Goal: Information Seeking & Learning: Check status

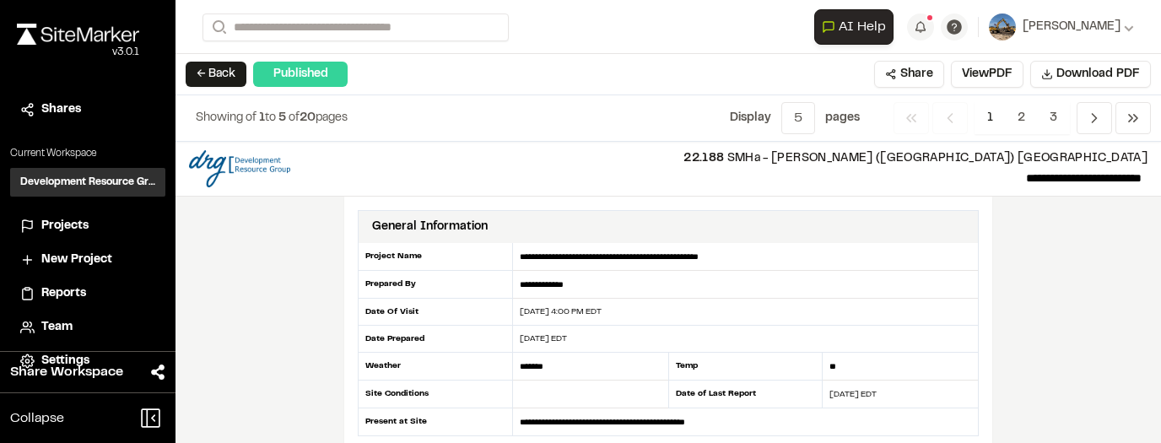
scroll to position [1924, 0]
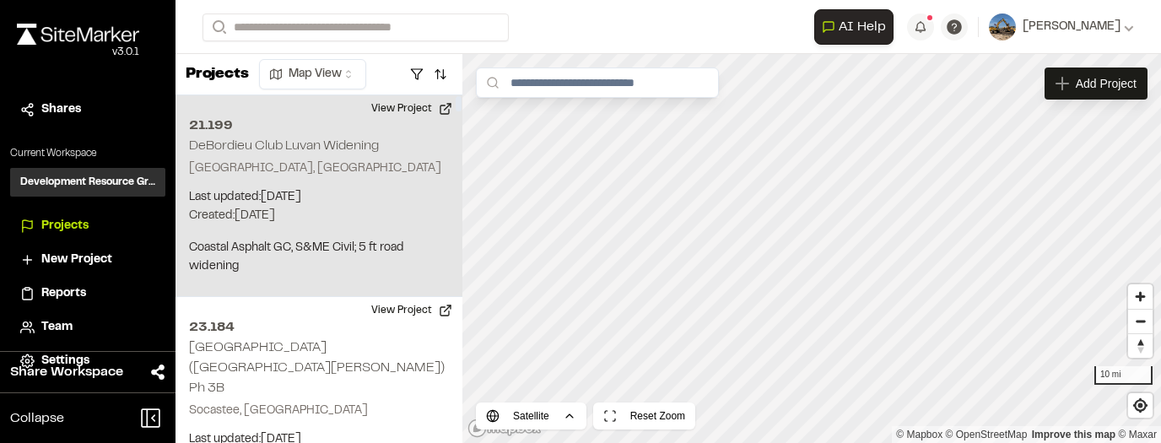
click at [298, 160] on p "Georgetown, SC" at bounding box center [319, 168] width 260 height 19
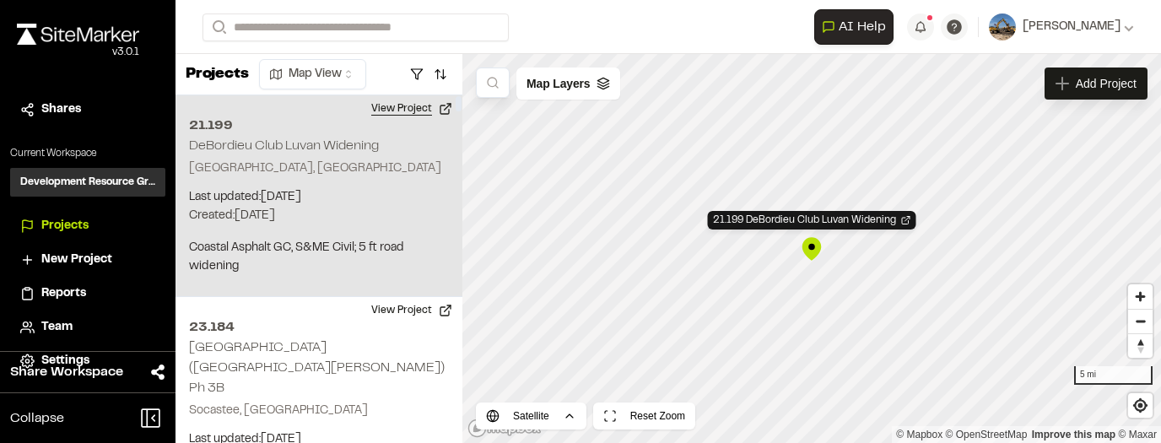
click at [390, 108] on button "View Project" at bounding box center [411, 108] width 101 height 27
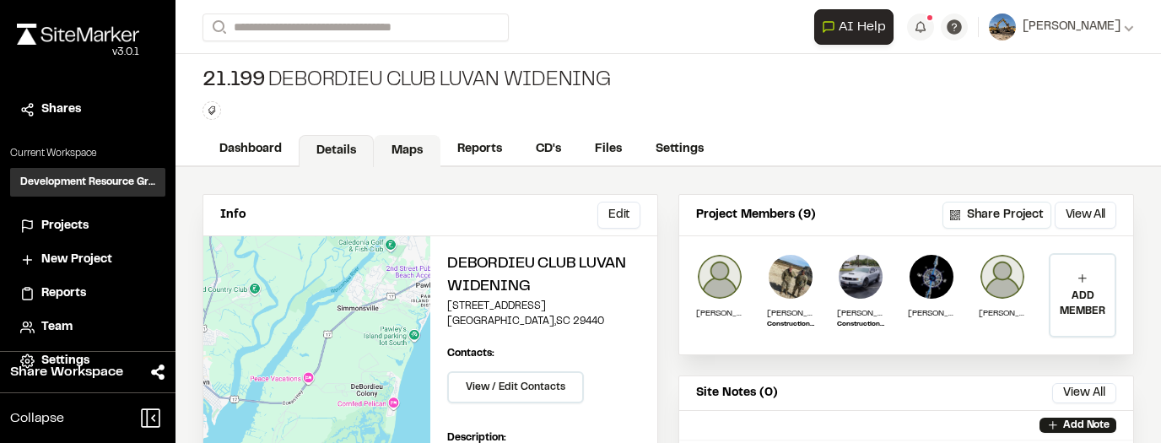
click at [423, 142] on link "Maps" at bounding box center [407, 151] width 67 height 32
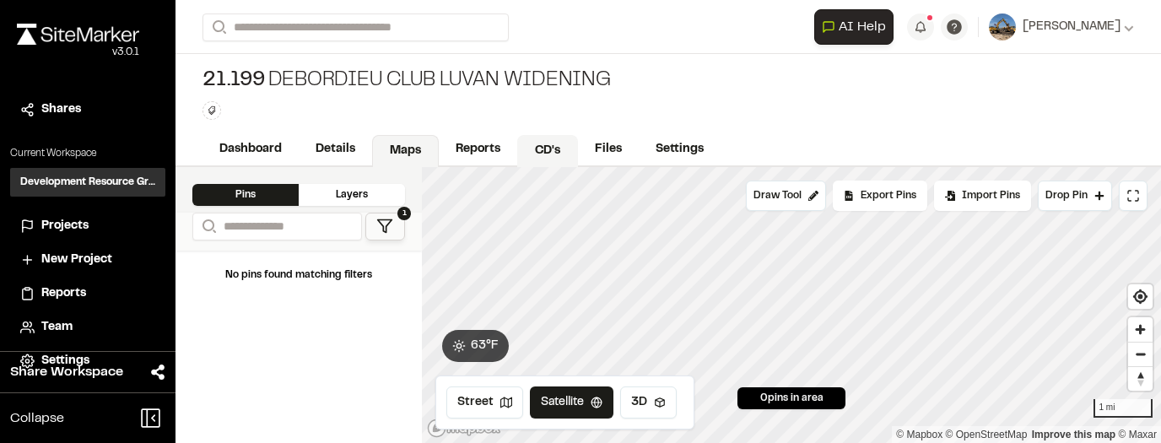
click at [542, 147] on link "CD's" at bounding box center [547, 151] width 61 height 32
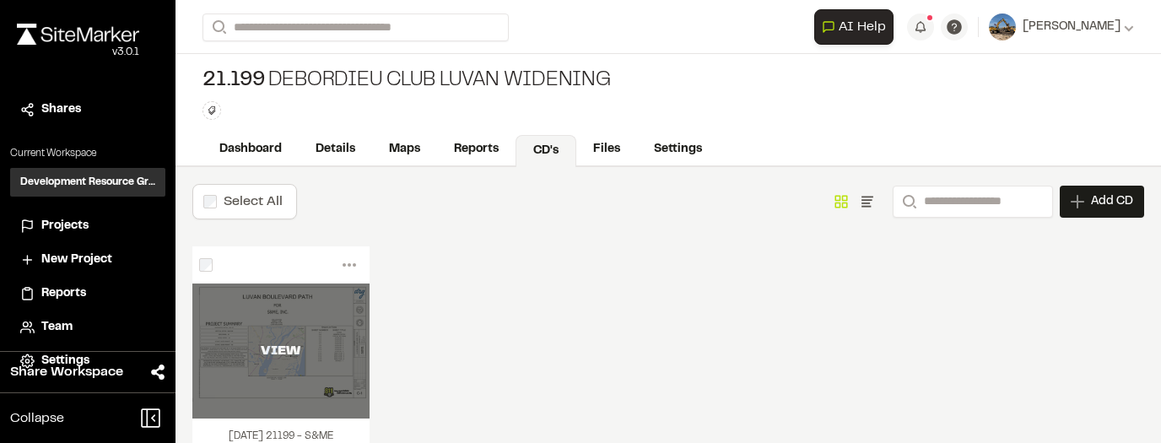
click at [312, 321] on div "VIEW" at bounding box center [280, 350] width 177 height 135
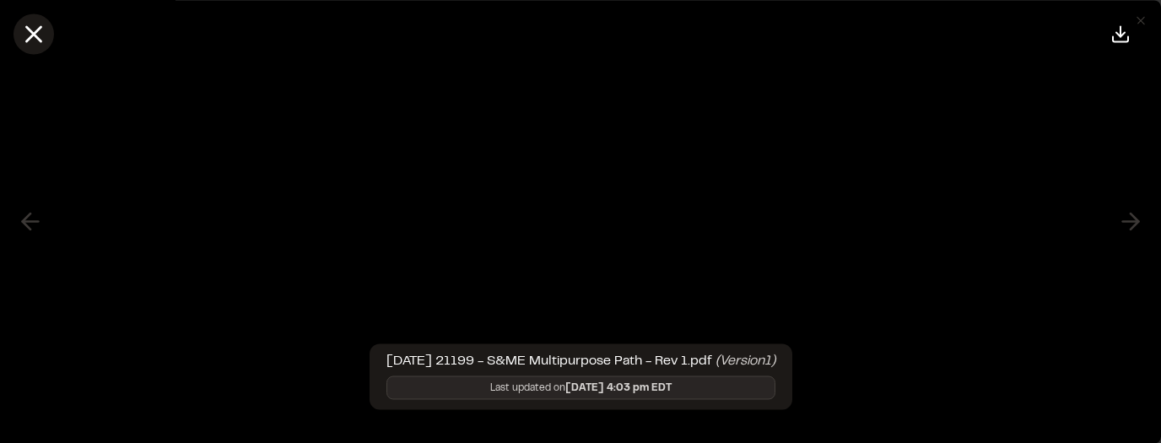
click at [40, 40] on line at bounding box center [34, 34] width 14 height 14
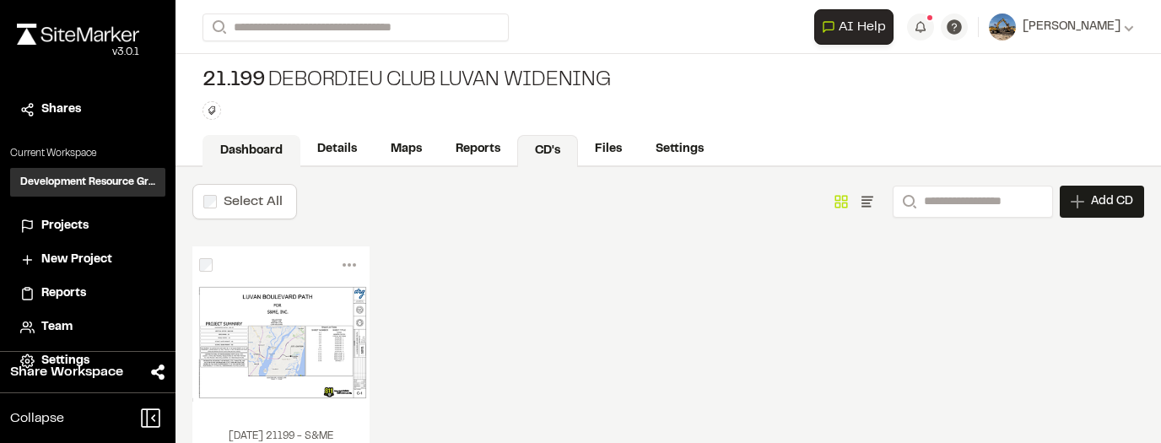
drag, startPoint x: 243, startPoint y: 148, endPoint x: 281, endPoint y: 140, distance: 38.9
click at [243, 148] on link "Dashboard" at bounding box center [251, 151] width 98 height 32
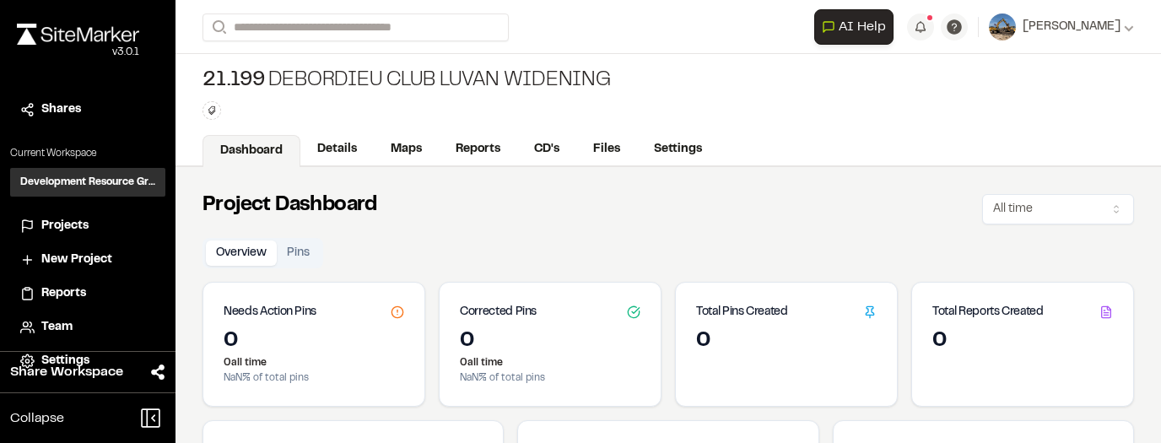
click at [88, 219] on span "Projects" at bounding box center [64, 226] width 47 height 19
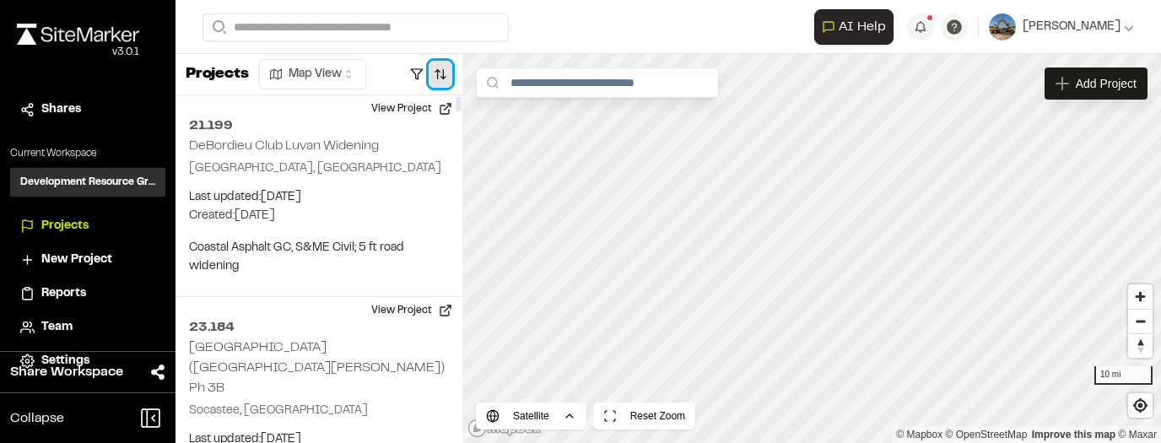
click at [432, 73] on button "button" at bounding box center [441, 74] width 24 height 27
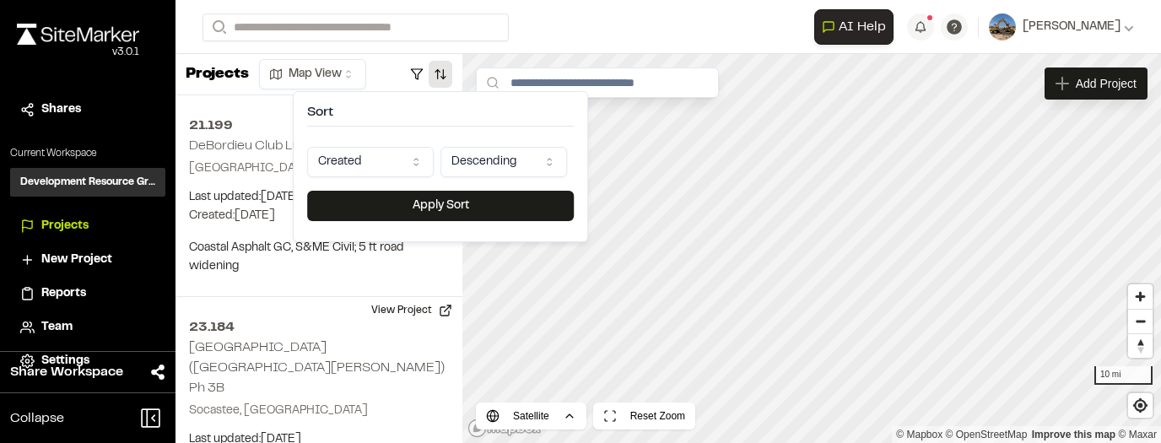
click at [418, 163] on html "Close sidebar v 3.0.1 Shares Current Workspace Development Resource Group DR Pr…" at bounding box center [580, 221] width 1161 height 443
click at [426, 221] on div "Sort Last Updated Descending Apply Sort" at bounding box center [440, 166] width 295 height 151
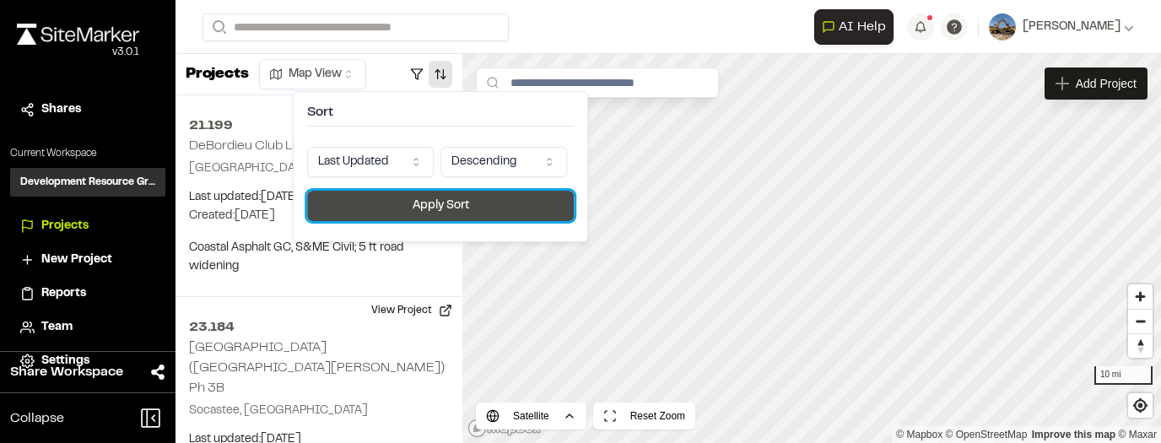
click at [426, 213] on button "Apply Sort" at bounding box center [440, 206] width 267 height 30
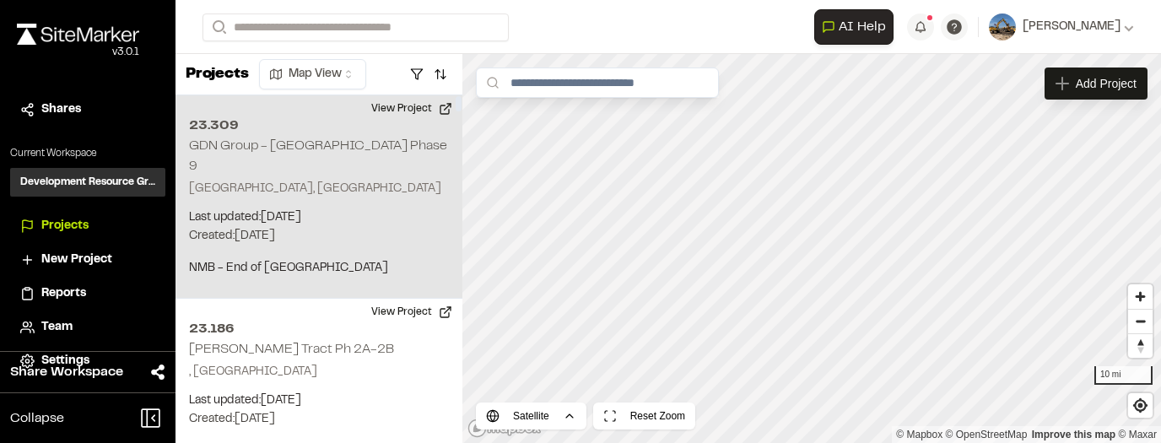
click at [421, 183] on div "23.309 GDN Group - Grande Dunes North Phase 9 Myrtle Beach, SC Last updated: Au…" at bounding box center [318, 196] width 287 height 203
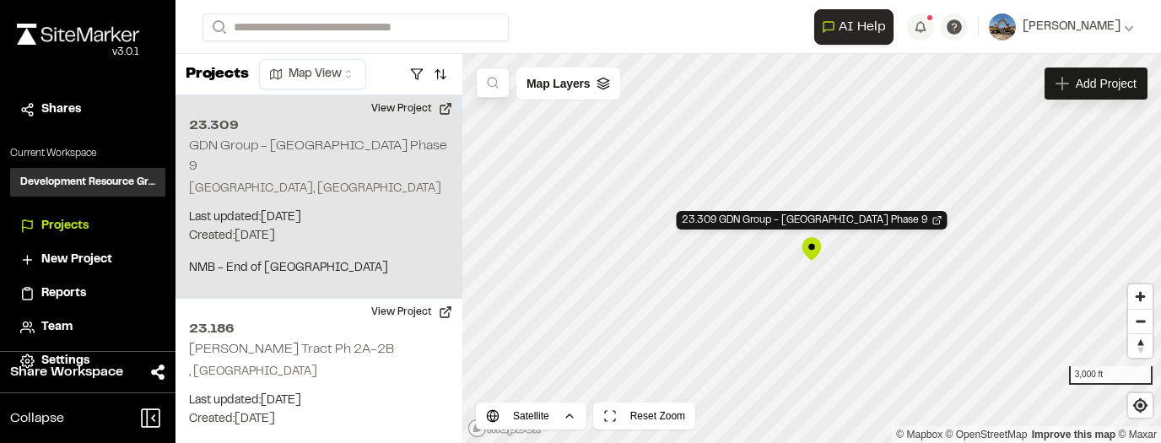
click at [364, 136] on div "23.309 GDN Group - Grande Dunes North Phase 9 Myrtle Beach, SC Last updated: Au…" at bounding box center [318, 196] width 287 height 203
click at [424, 108] on button "View Project" at bounding box center [411, 108] width 101 height 27
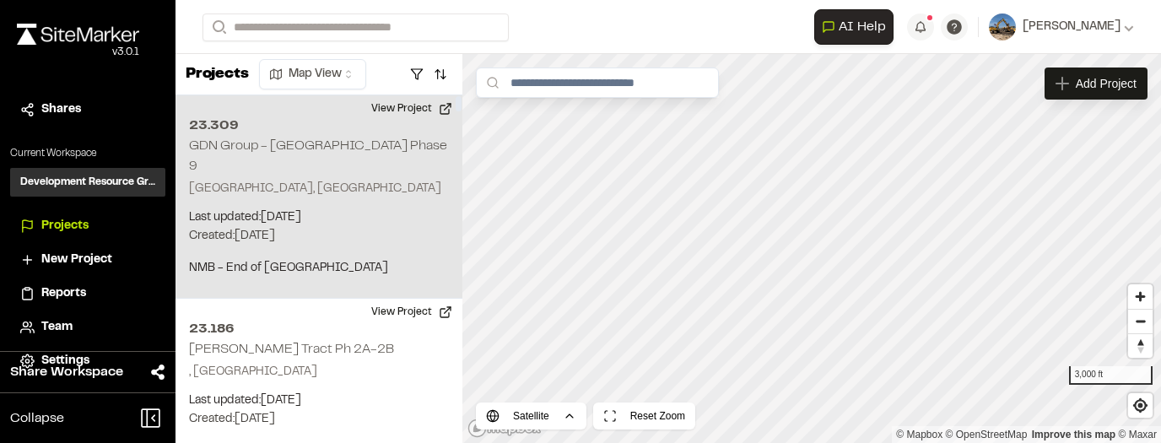
click at [348, 148] on h2 "GDN Group - [GEOGRAPHIC_DATA] Phase 9" at bounding box center [318, 156] width 258 height 32
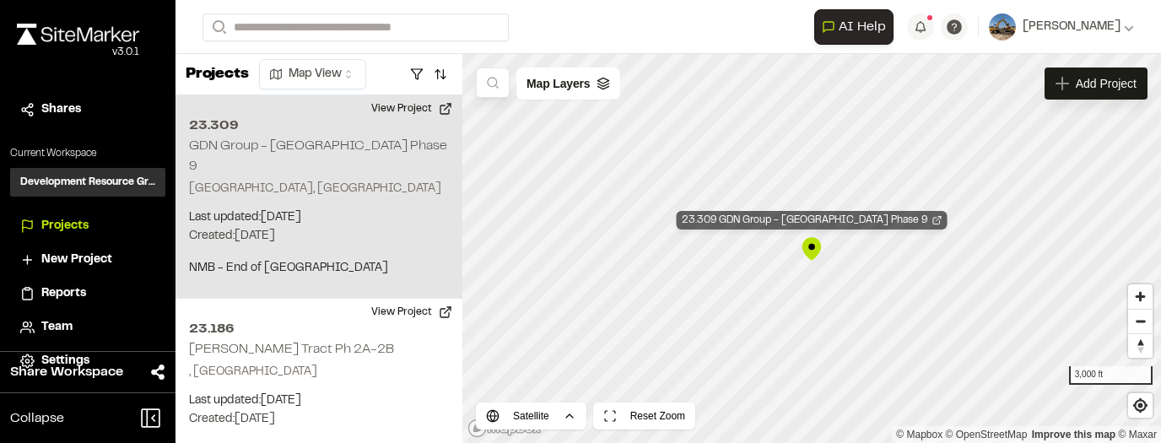
click at [774, 221] on div "23.309 GDN Group - Grande Dunes North Phase 9" at bounding box center [812, 220] width 271 height 19
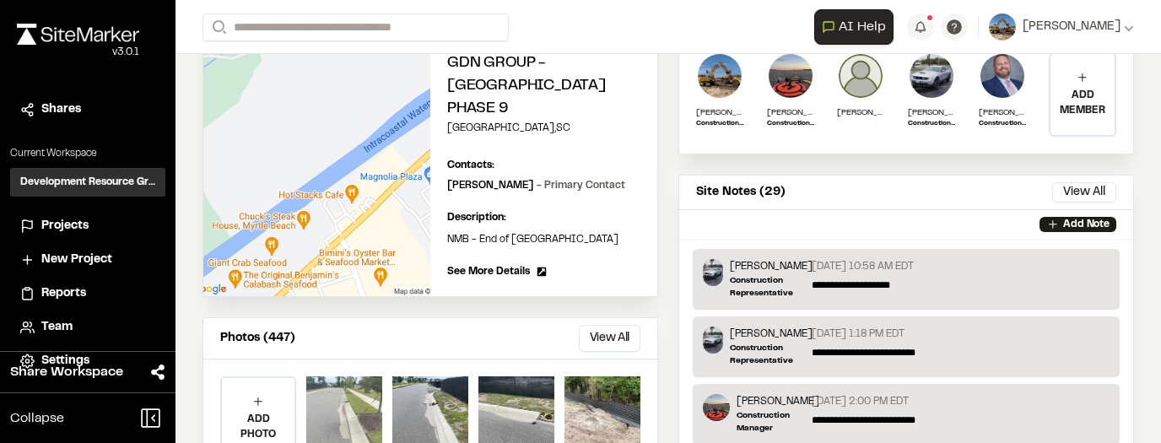
scroll to position [270, 0]
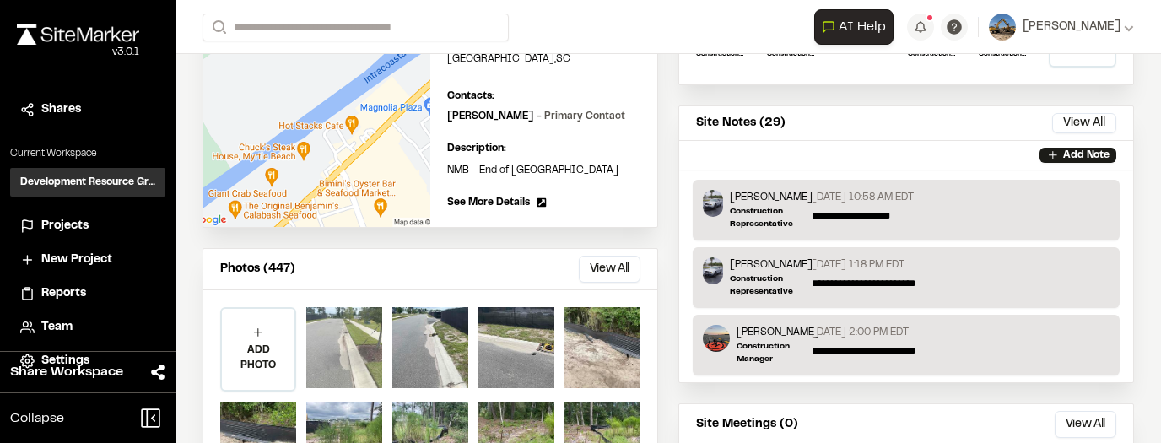
click at [337, 343] on div at bounding box center [344, 347] width 76 height 81
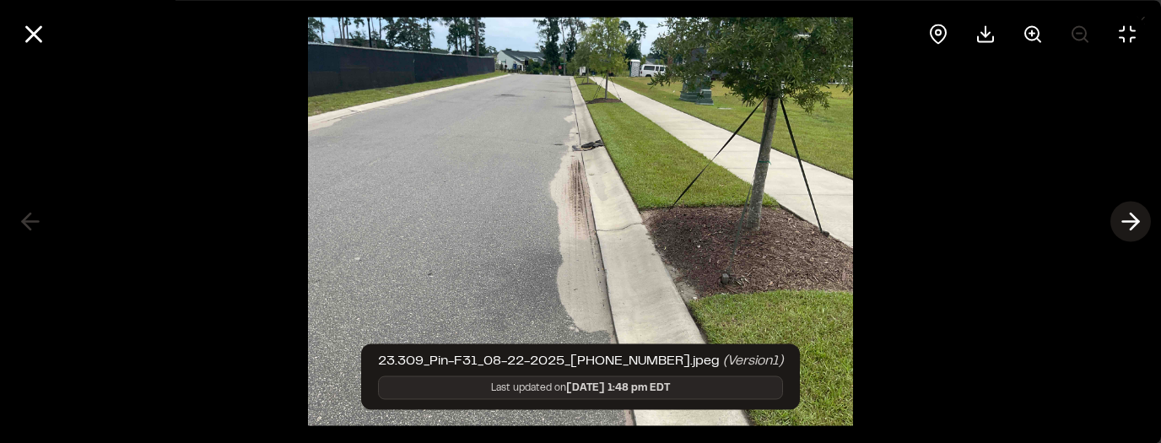
click at [1132, 228] on polyline at bounding box center [1135, 221] width 8 height 16
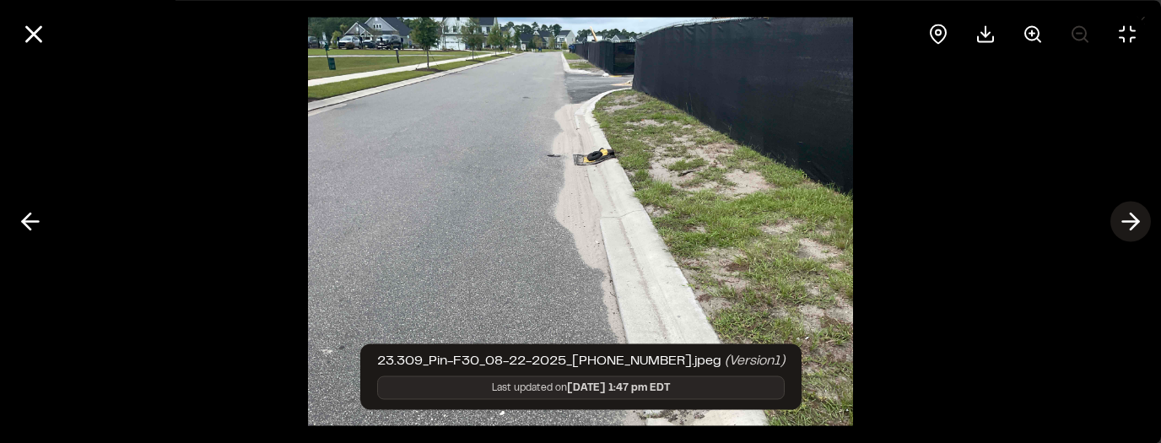
click at [1132, 228] on polyline at bounding box center [1135, 221] width 8 height 16
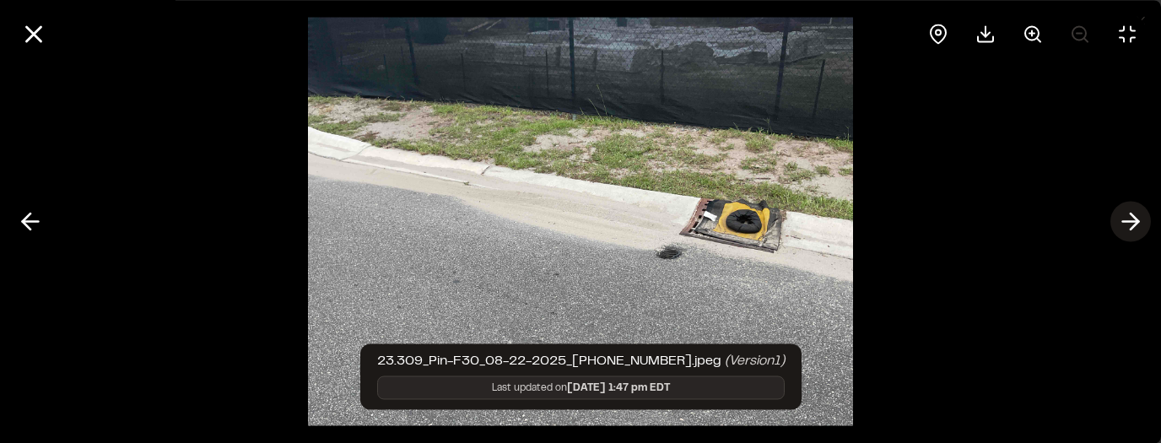
click at [1132, 229] on icon at bounding box center [1130, 222] width 27 height 29
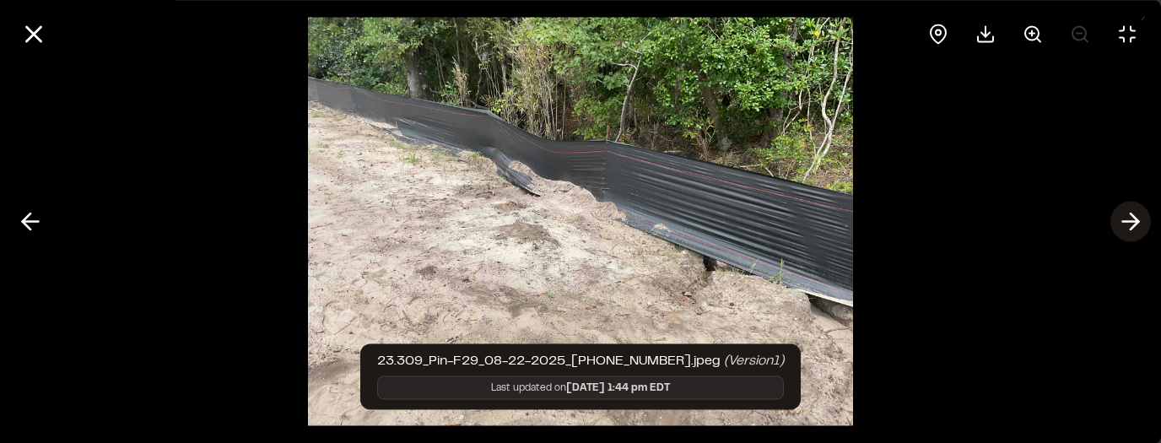
click at [1132, 229] on icon at bounding box center [1130, 222] width 27 height 29
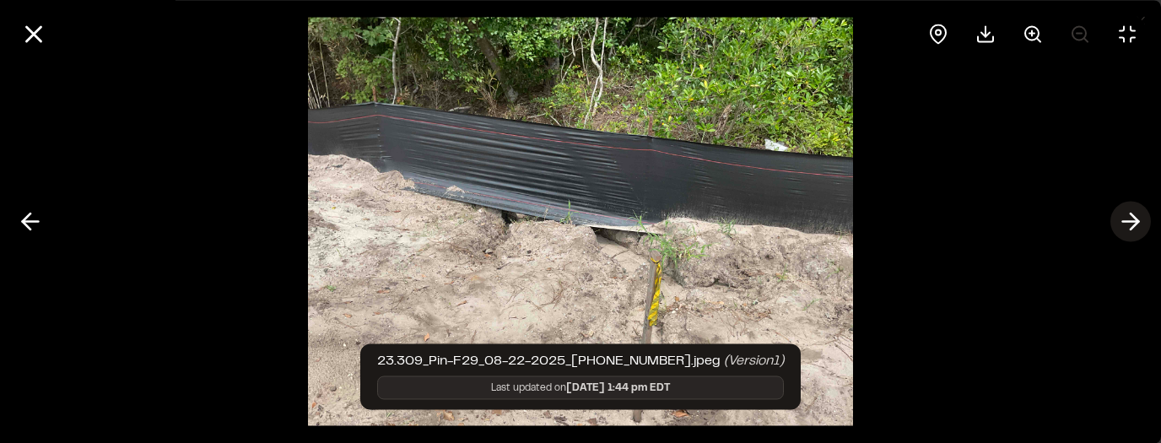
click at [1132, 229] on icon at bounding box center [1130, 222] width 27 height 29
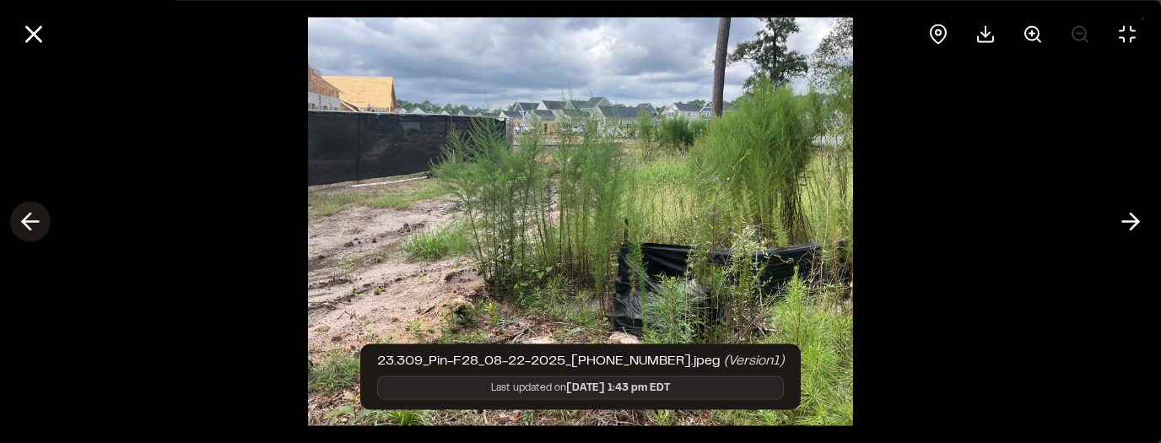
click at [18, 220] on icon at bounding box center [30, 222] width 27 height 29
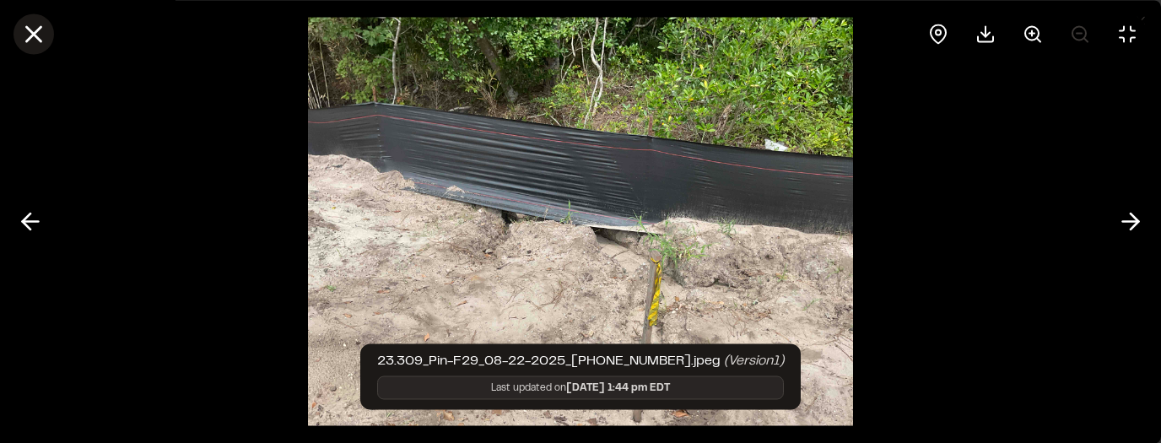
click at [40, 28] on line at bounding box center [34, 34] width 14 height 14
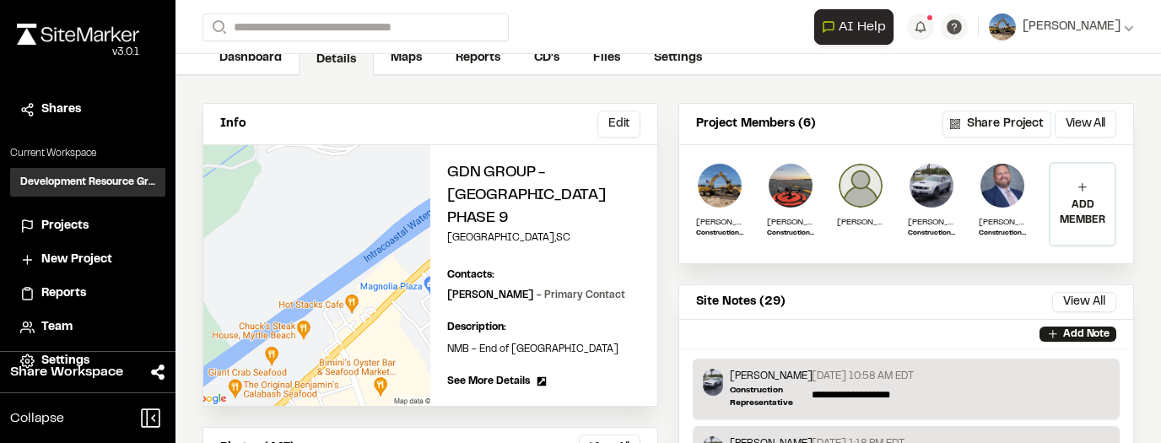
scroll to position [0, 0]
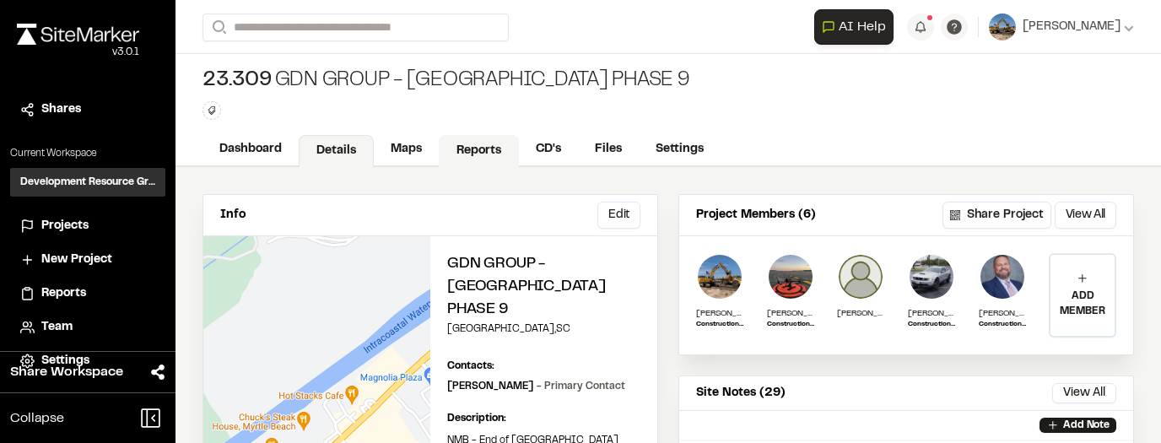
click at [474, 139] on link "Reports" at bounding box center [479, 151] width 80 height 32
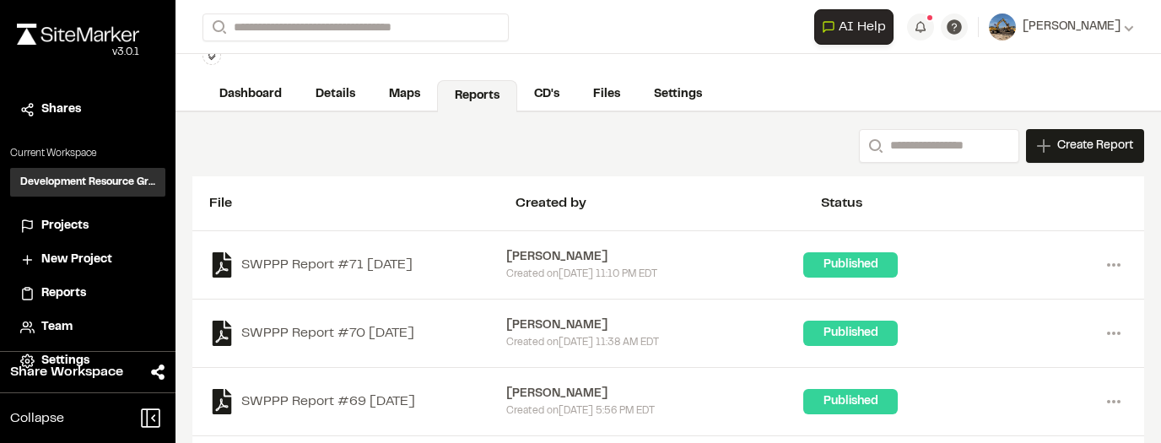
scroll to position [67, 0]
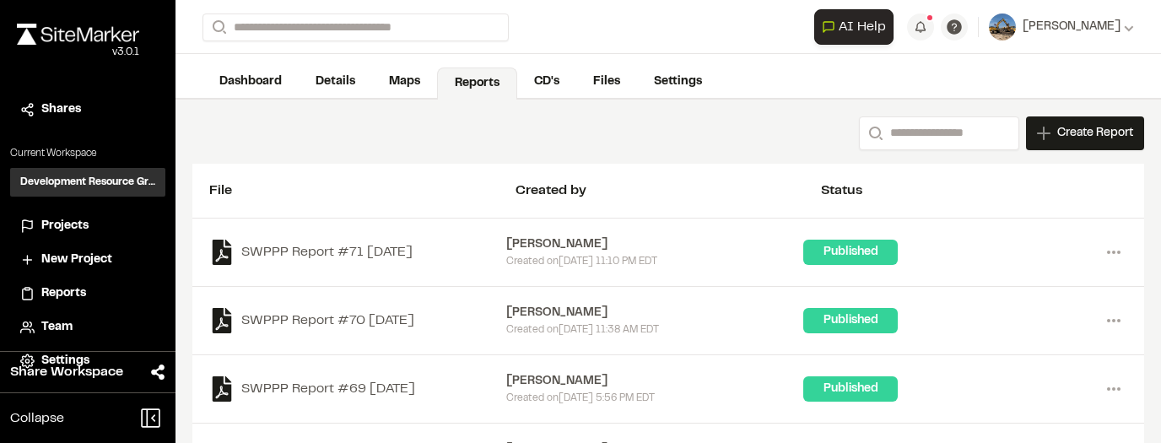
click at [682, 267] on div "Created on Thu, Aug 28, 2025 11:10 PM EDT" at bounding box center [654, 261] width 297 height 15
click at [1115, 259] on icon at bounding box center [1113, 252] width 27 height 27
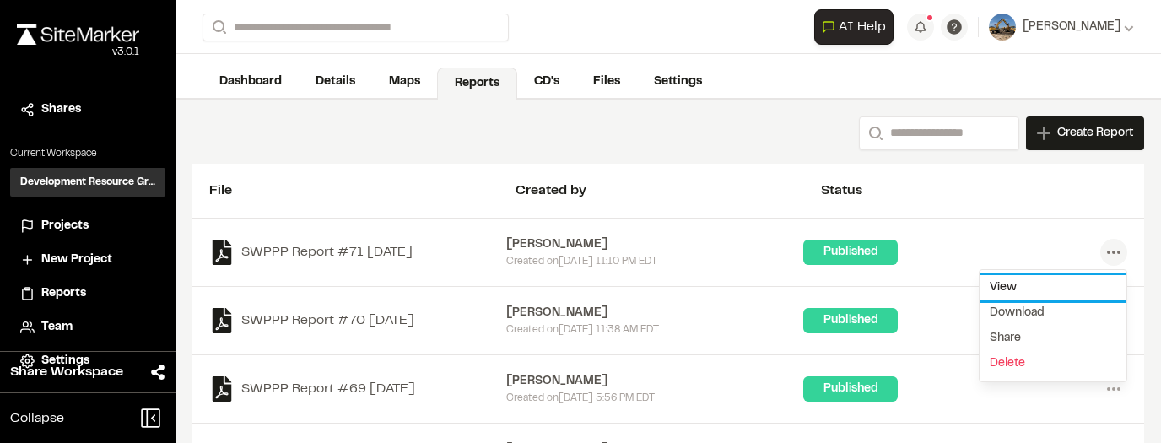
click at [1062, 289] on link "View" at bounding box center [1053, 287] width 147 height 25
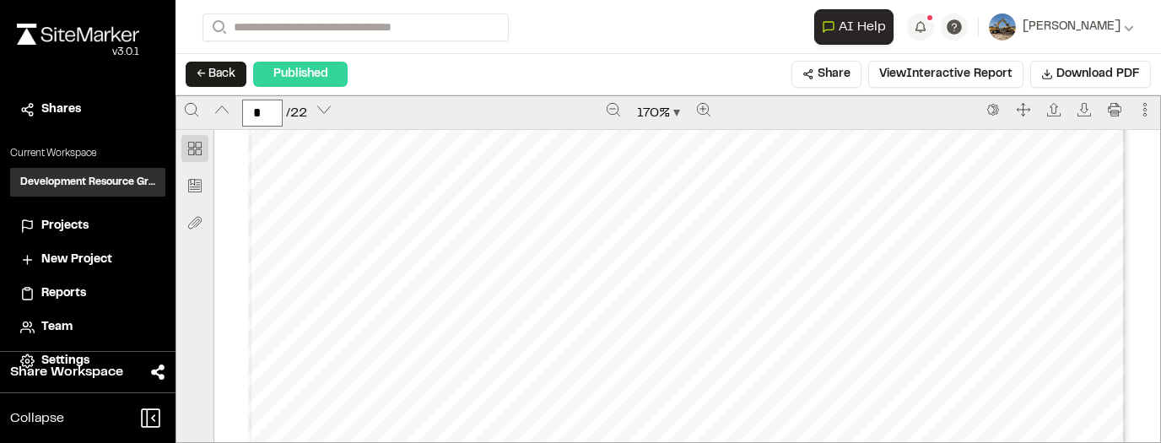
scroll to position [2599, 0]
click at [609, 107] on icon "Zoom out" at bounding box center [613, 109] width 13 height 13
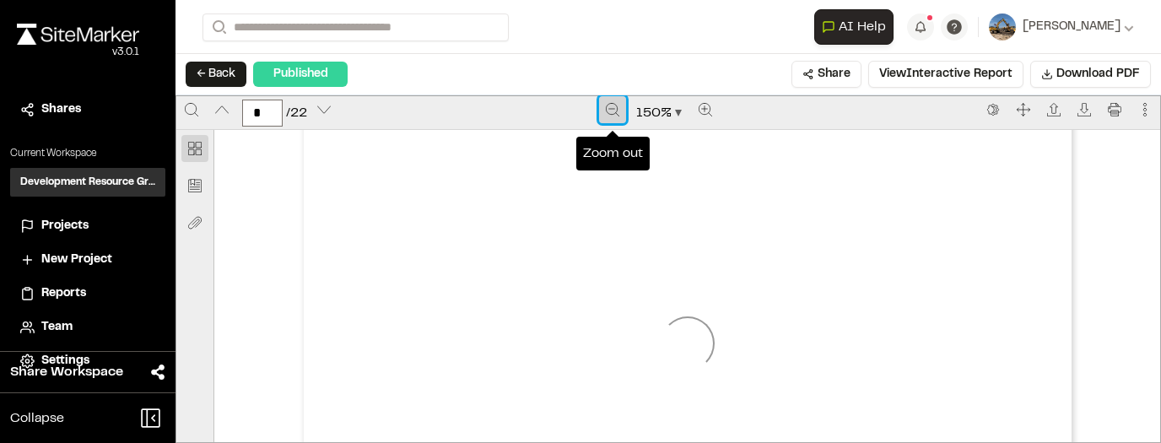
click at [609, 107] on icon "Zoom out" at bounding box center [612, 109] width 13 height 13
click at [609, 107] on icon "Zoom out" at bounding box center [613, 109] width 13 height 13
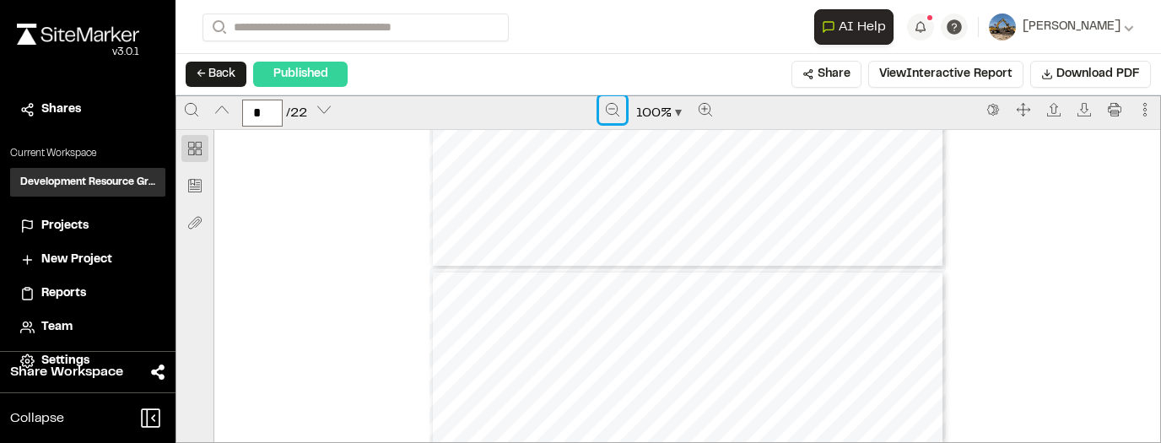
type input "*"
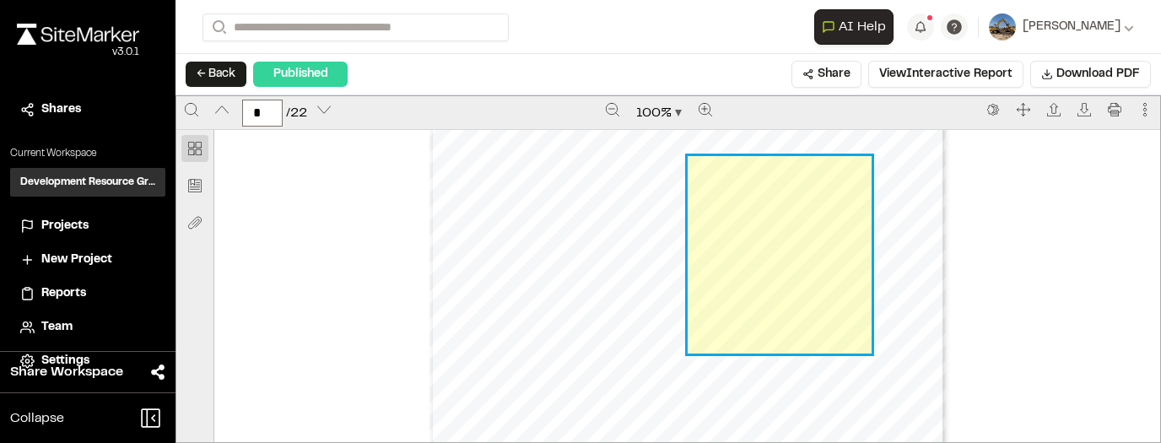
click at [769, 262] on link "Page 9" at bounding box center [780, 255] width 184 height 198
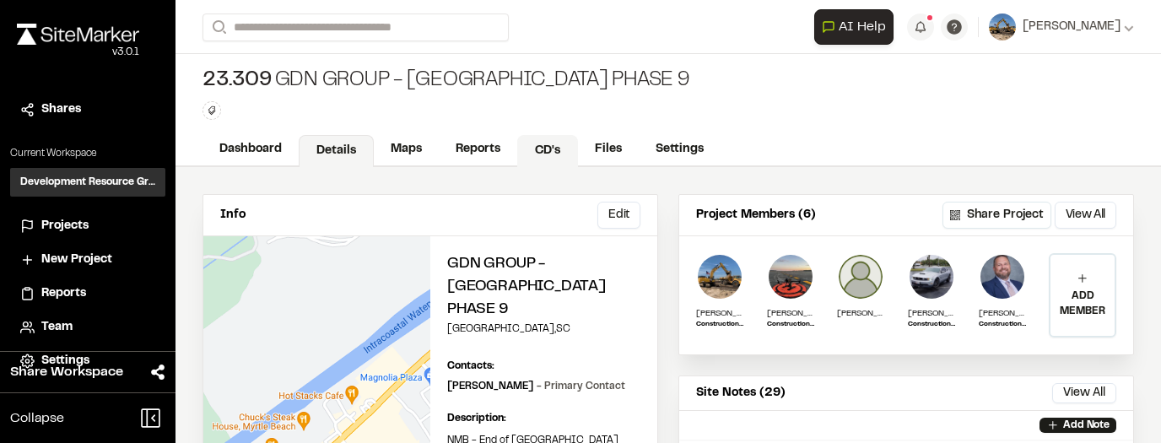
click at [545, 142] on link "CD's" at bounding box center [547, 151] width 61 height 32
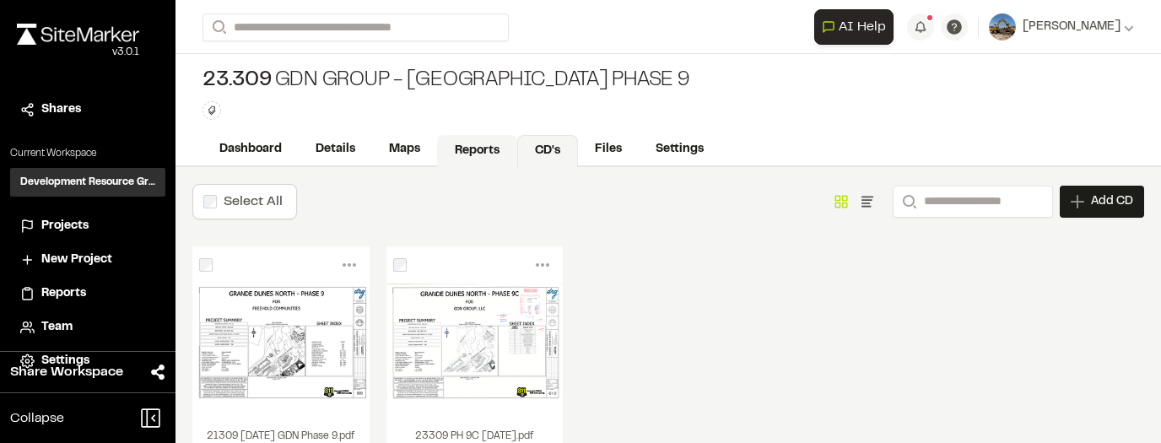
click at [489, 143] on link "Reports" at bounding box center [477, 151] width 80 height 32
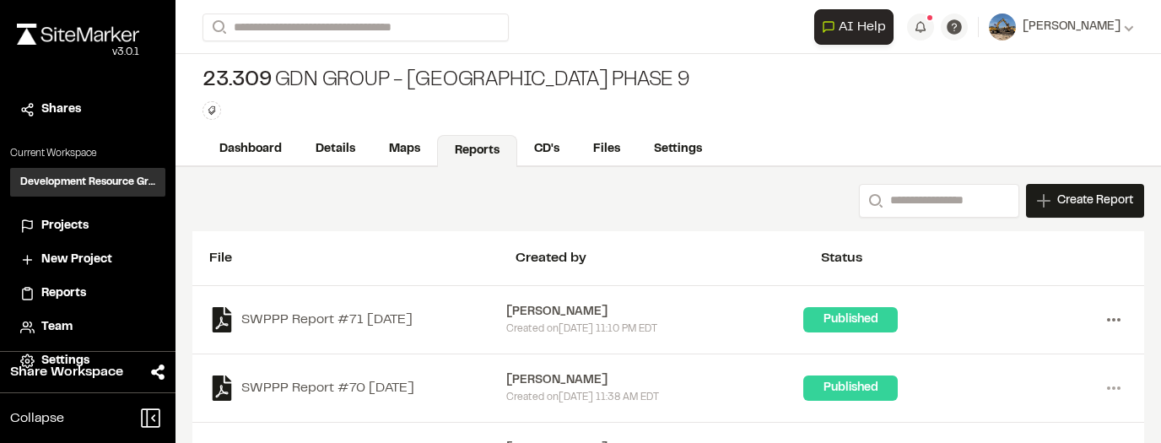
click at [1110, 316] on icon at bounding box center [1113, 319] width 27 height 27
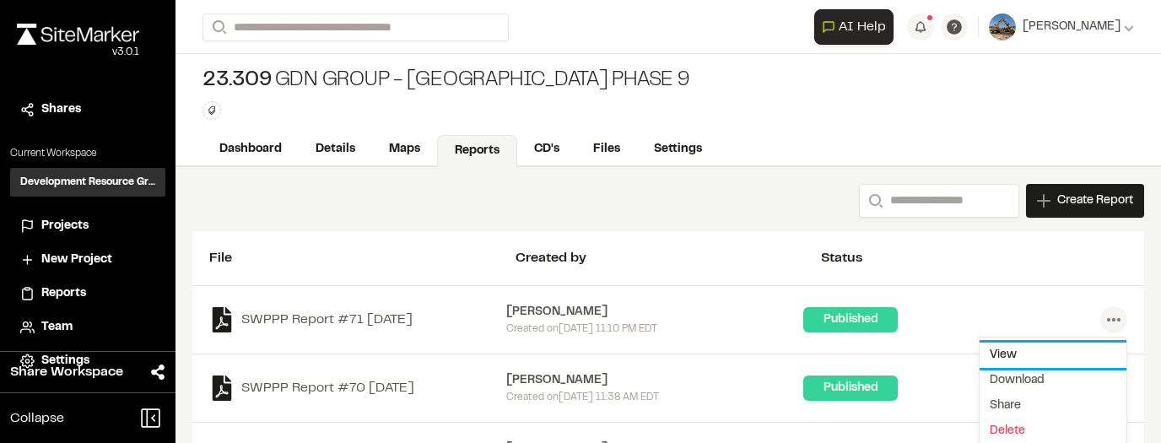
click at [1059, 347] on link "View" at bounding box center [1053, 355] width 147 height 25
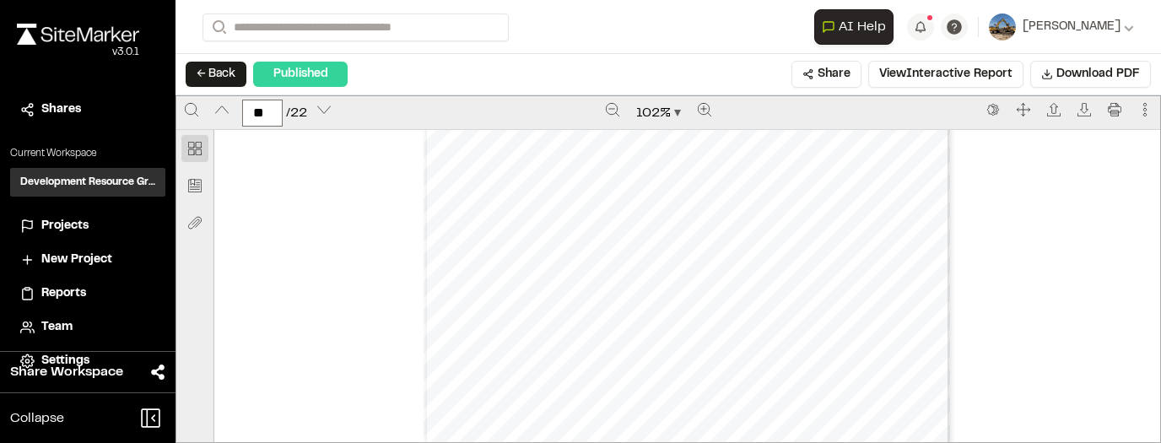
scroll to position [13871, 0]
type input "**"
click at [956, 29] on div "**********" at bounding box center [974, 26] width 320 height 35
click at [955, 29] on div "**********" at bounding box center [974, 26] width 320 height 35
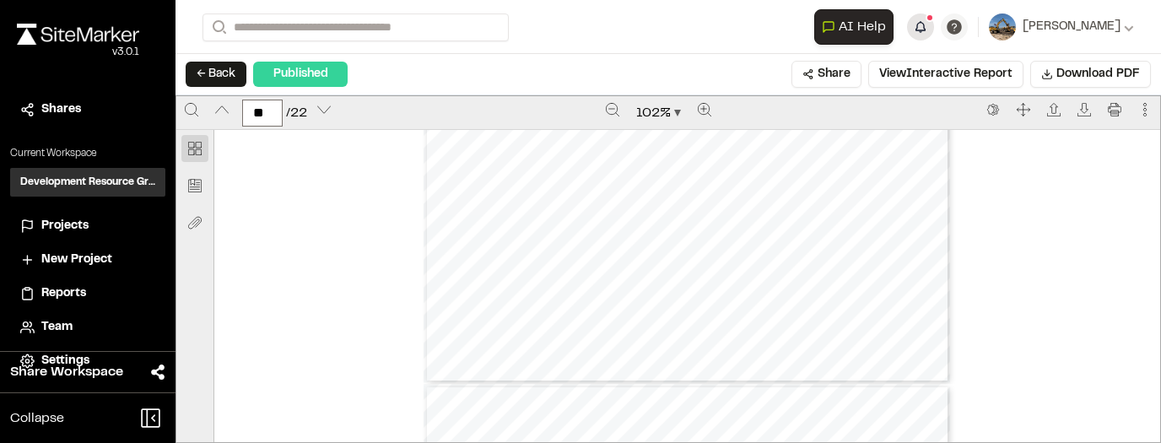
click at [934, 28] on button "button" at bounding box center [920, 26] width 27 height 27
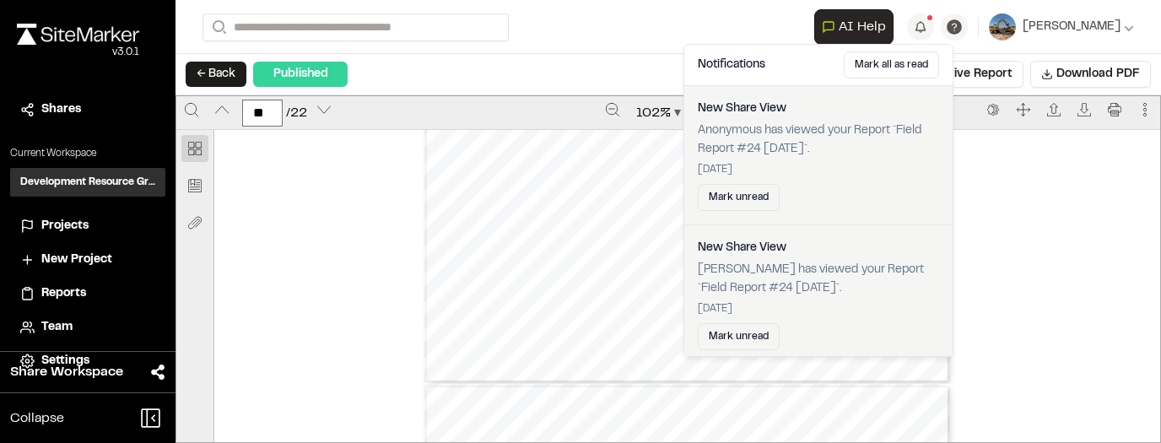
click at [1072, 206] on div "Prepared by Dillon Hackett - 18 - Created with SiteMarker" at bounding box center [687, 43] width 946 height 682
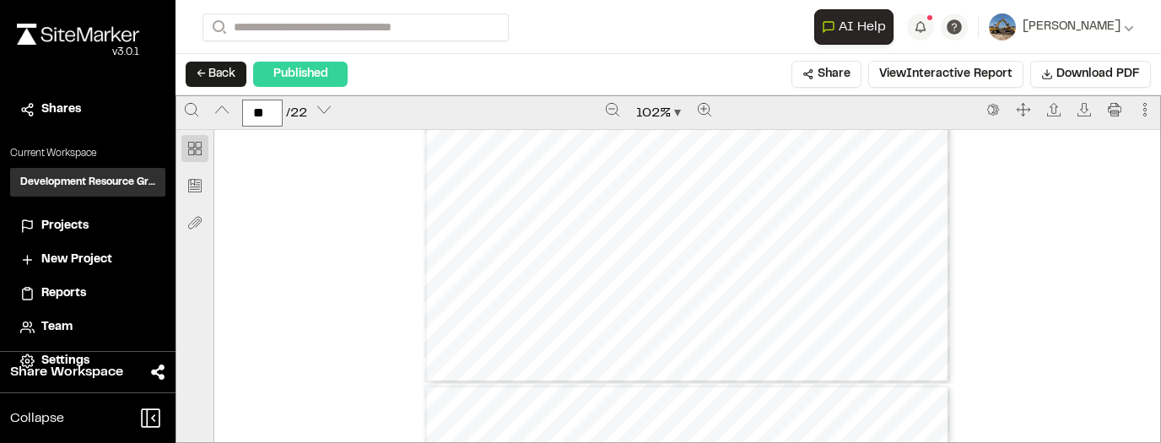
click at [66, 221] on span "Projects" at bounding box center [64, 226] width 47 height 19
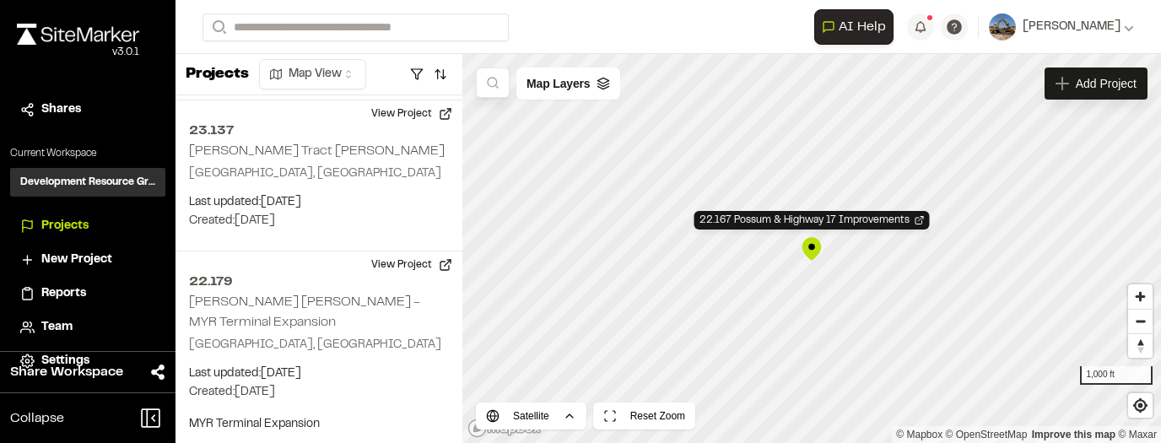
scroll to position [8911, 0]
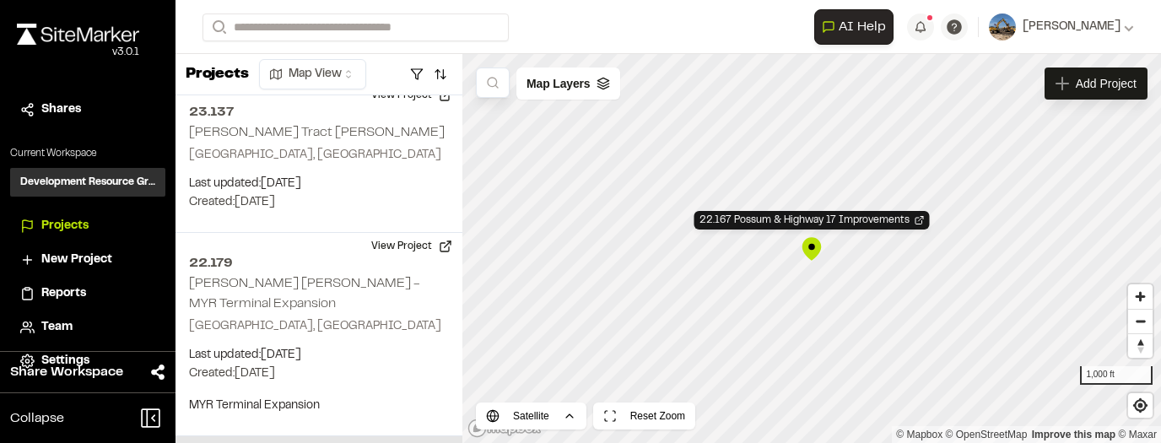
click at [539, 420] on div "Loading map... Add Project Map Layers Satellite Reset Zoom 22.167 Possum & High…" at bounding box center [811, 248] width 699 height 389
click at [548, 362] on div "Road" at bounding box center [531, 352] width 100 height 29
click at [565, 421] on html "Close sidebar v 3.0.1 Shares Current Workspace Development Resource Group DR Pr…" at bounding box center [580, 221] width 1161 height 443
click at [570, 379] on div "Satellite" at bounding box center [525, 381] width 100 height 29
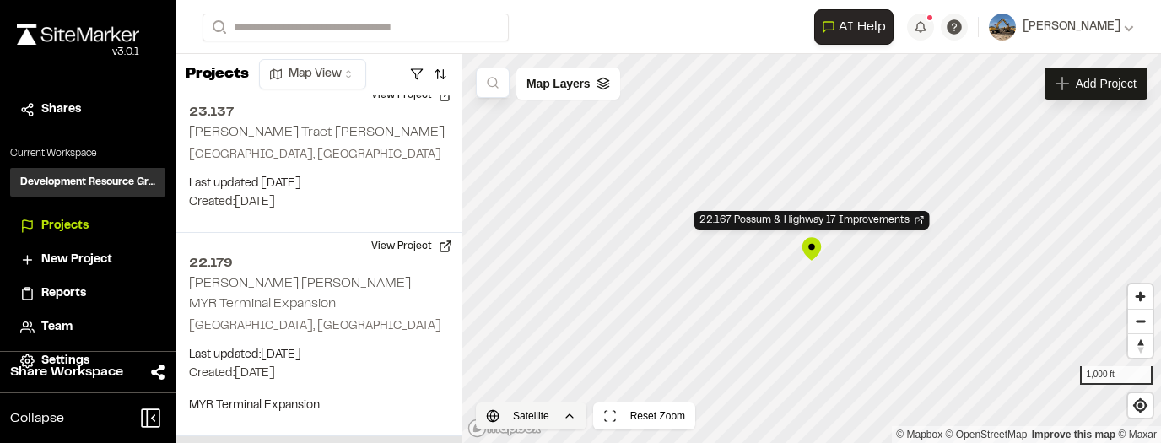
click at [560, 418] on html "Close sidebar v 3.0.1 Shares Current Workspace Development Resource Group DR Pr…" at bounding box center [580, 221] width 1161 height 443
click at [546, 357] on div "Road" at bounding box center [531, 352] width 100 height 29
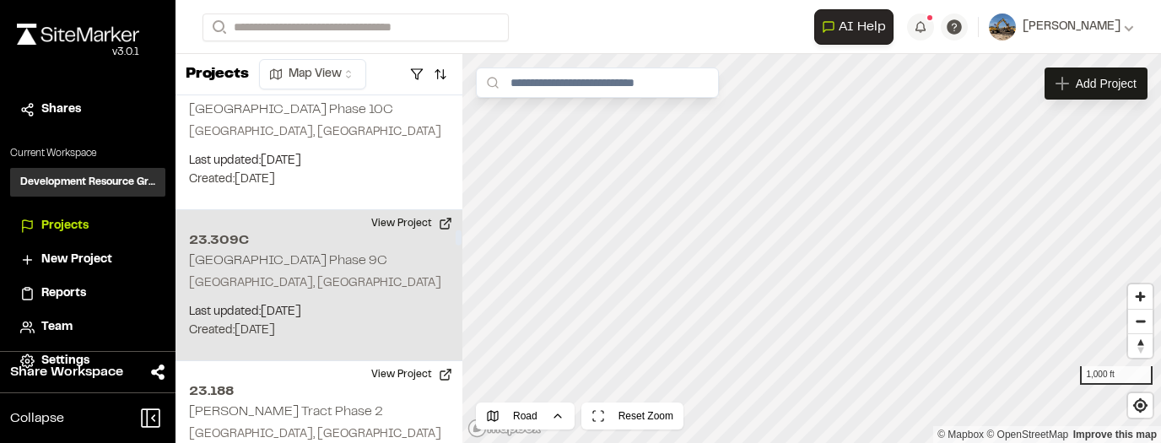
scroll to position [5705, 0]
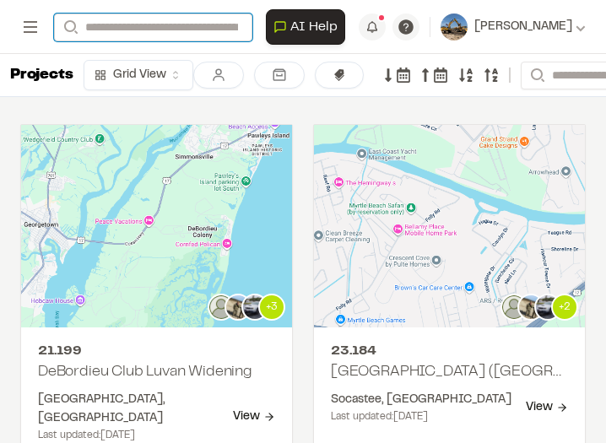
click at [243, 35] on input "Search" at bounding box center [153, 27] width 198 height 28
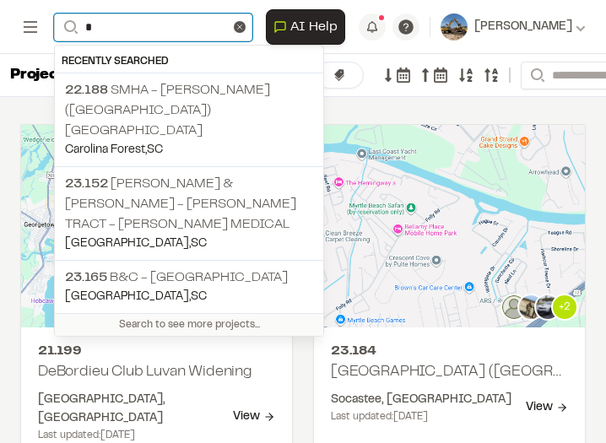
type input "**"
